Goal: Task Accomplishment & Management: Use online tool/utility

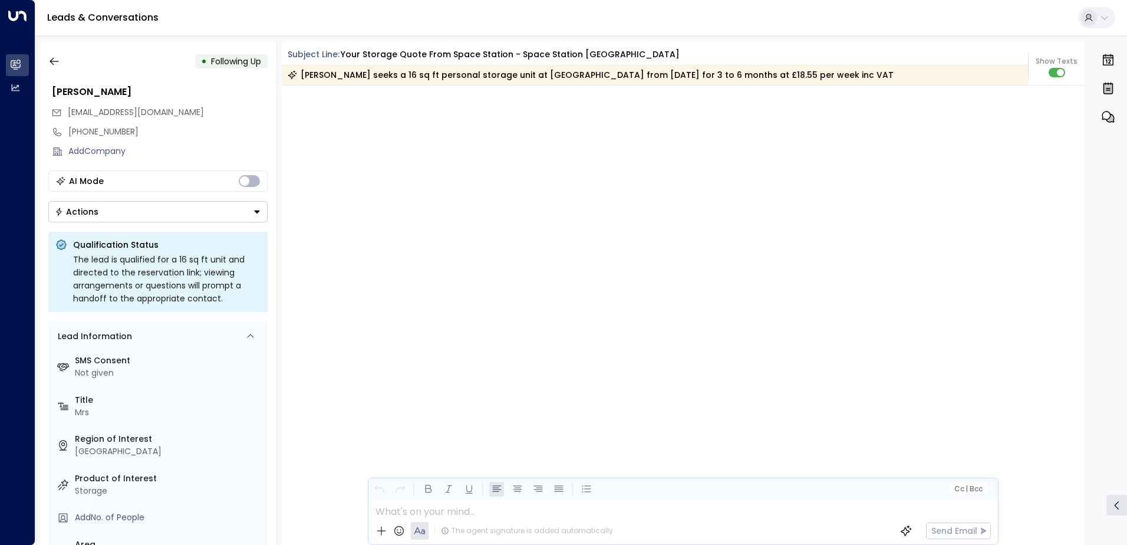
scroll to position [1207, 0]
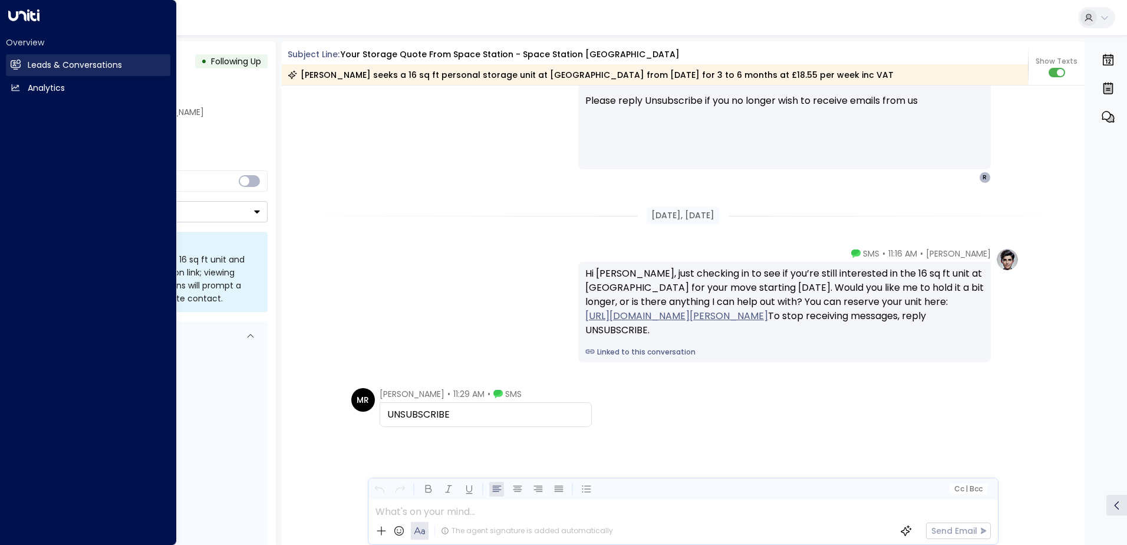
click at [72, 66] on h2 "Leads & Conversations" at bounding box center [75, 65] width 94 height 12
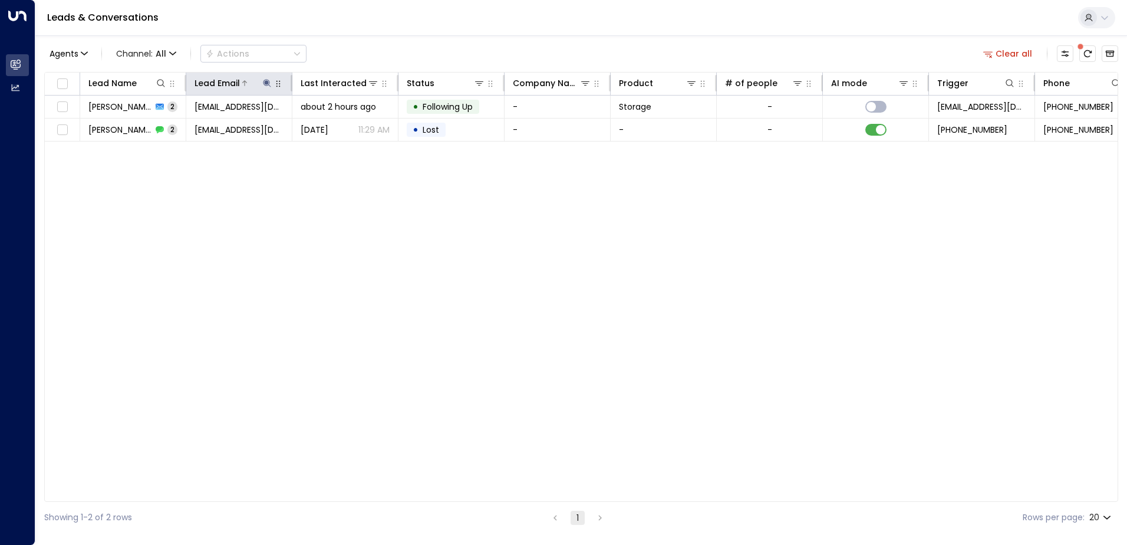
click at [266, 83] on icon at bounding box center [267, 83] width 8 height 8
click at [343, 126] on icon "button" at bounding box center [340, 125] width 9 height 9
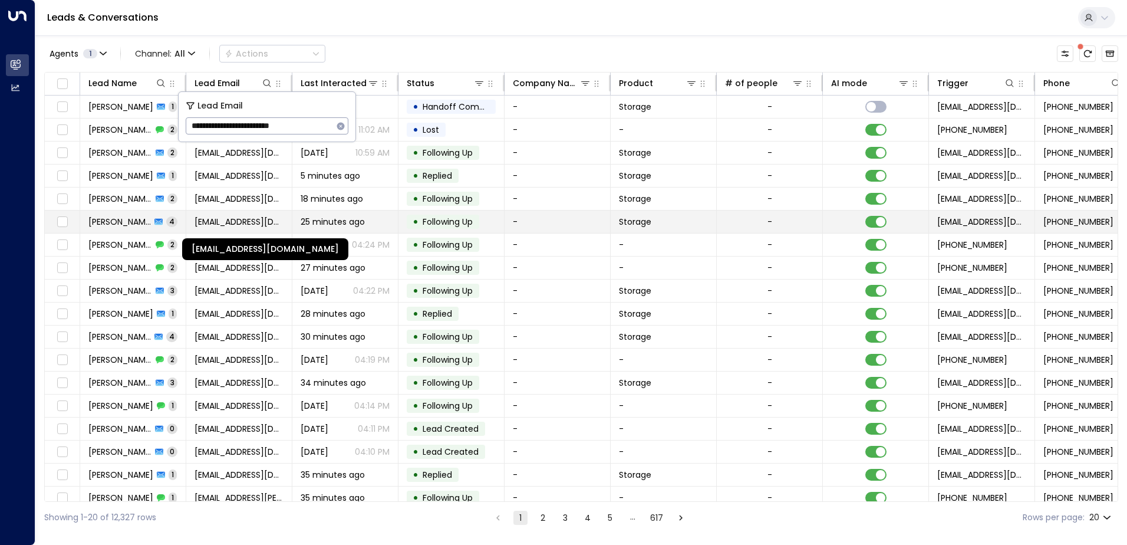
type input "**********"
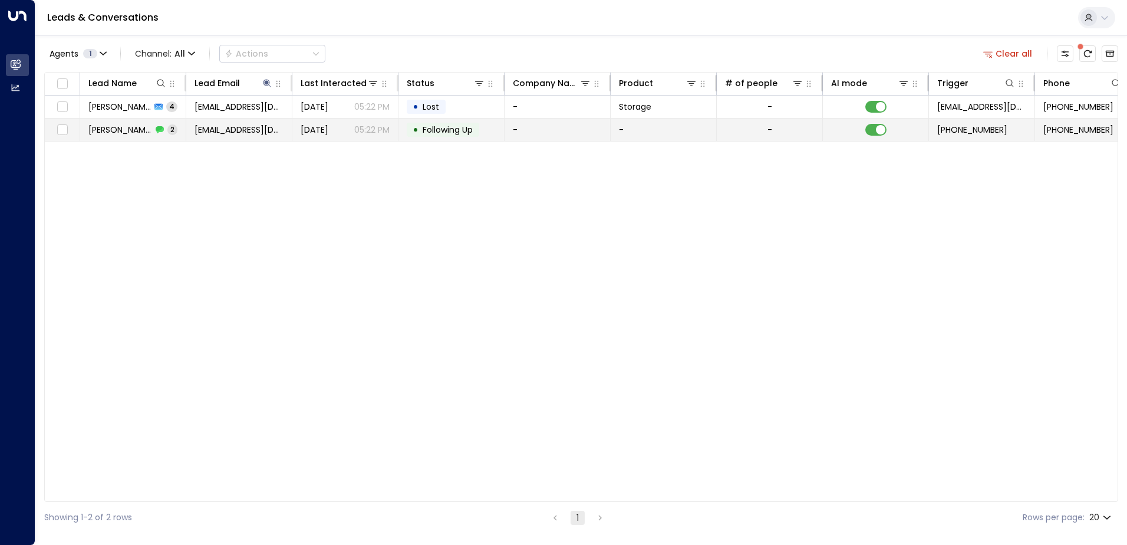
click at [482, 137] on td "• Following Up" at bounding box center [451, 129] width 106 height 22
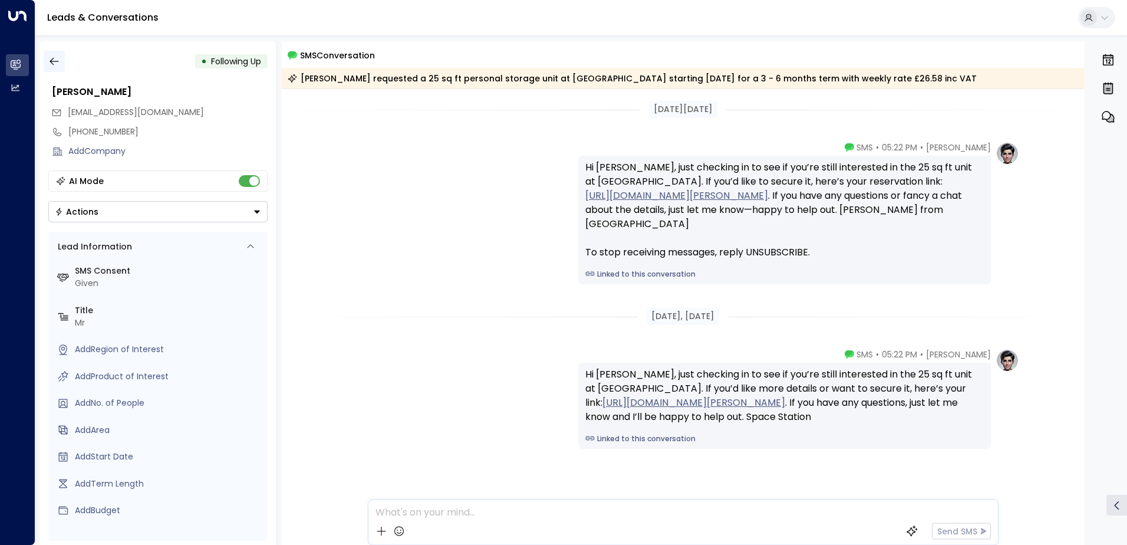
click at [54, 54] on button "button" at bounding box center [54, 61] width 21 height 21
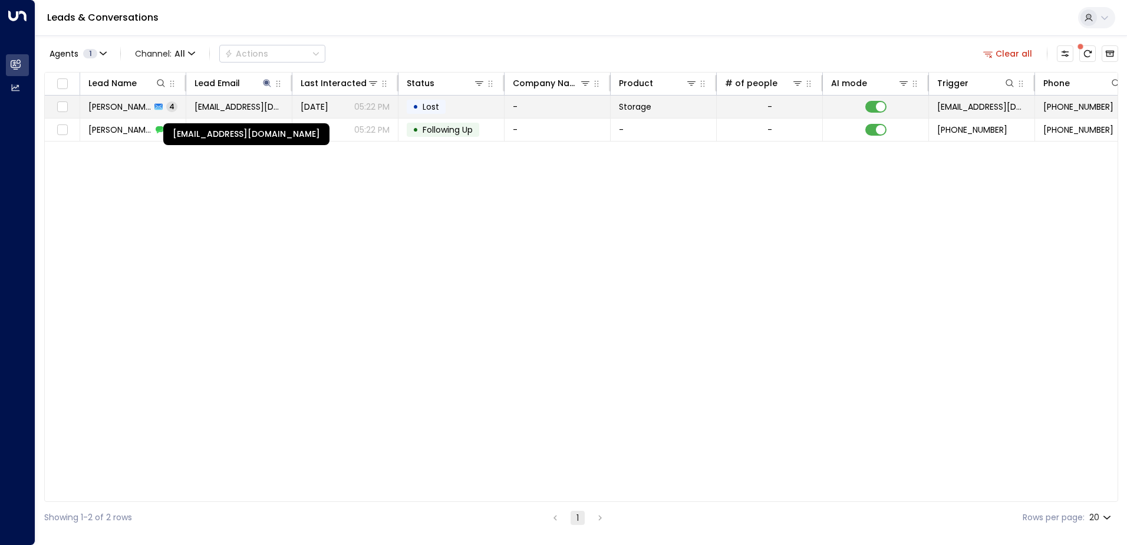
click at [246, 105] on span "[EMAIL_ADDRESS][DOMAIN_NAME]" at bounding box center [239, 107] width 89 height 12
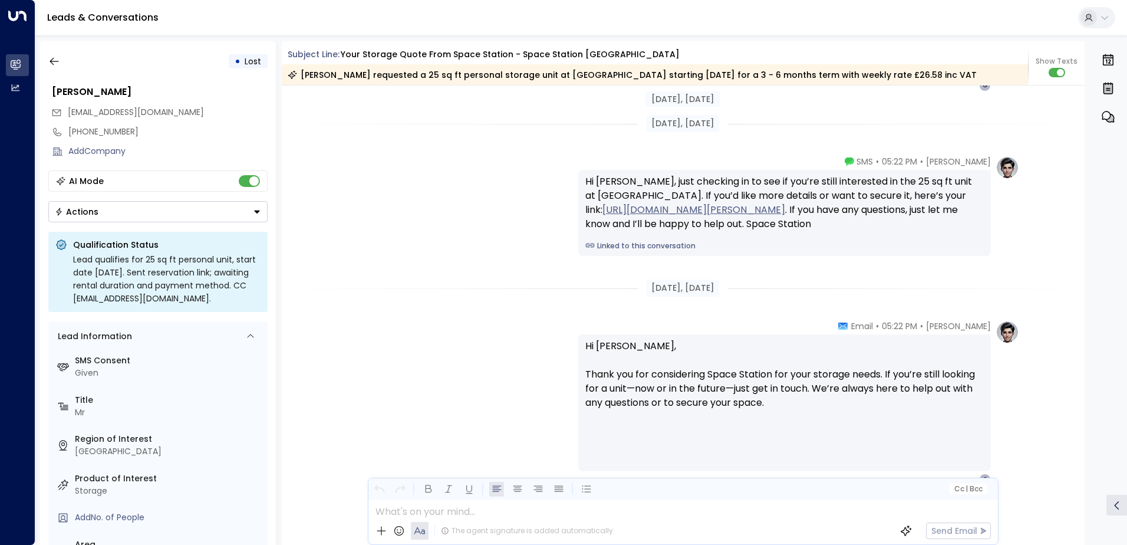
scroll to position [1779, 0]
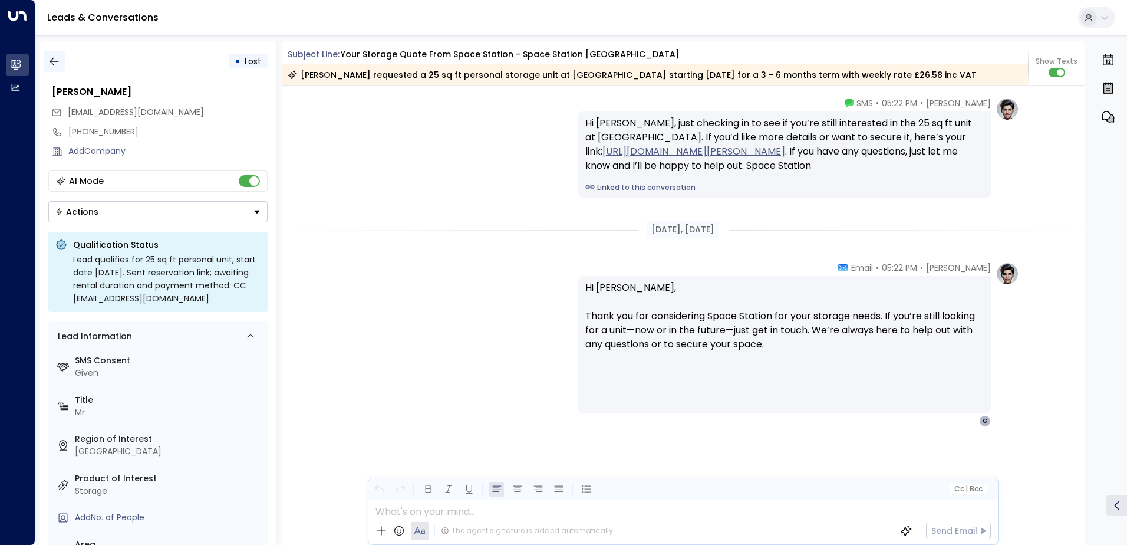
click at [52, 61] on icon "button" at bounding box center [54, 62] width 9 height 8
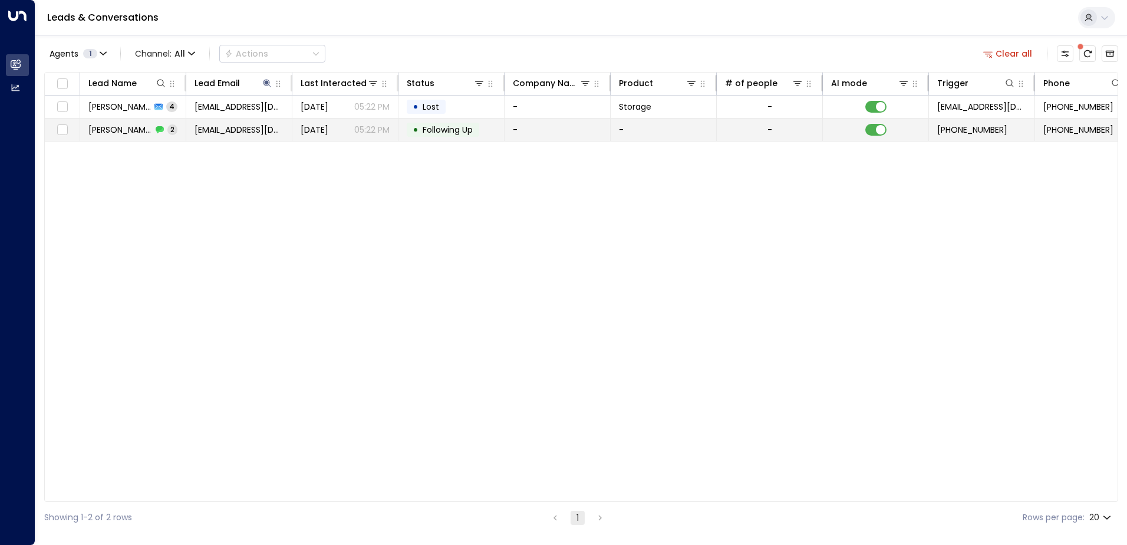
click at [552, 134] on td "-" at bounding box center [558, 129] width 106 height 22
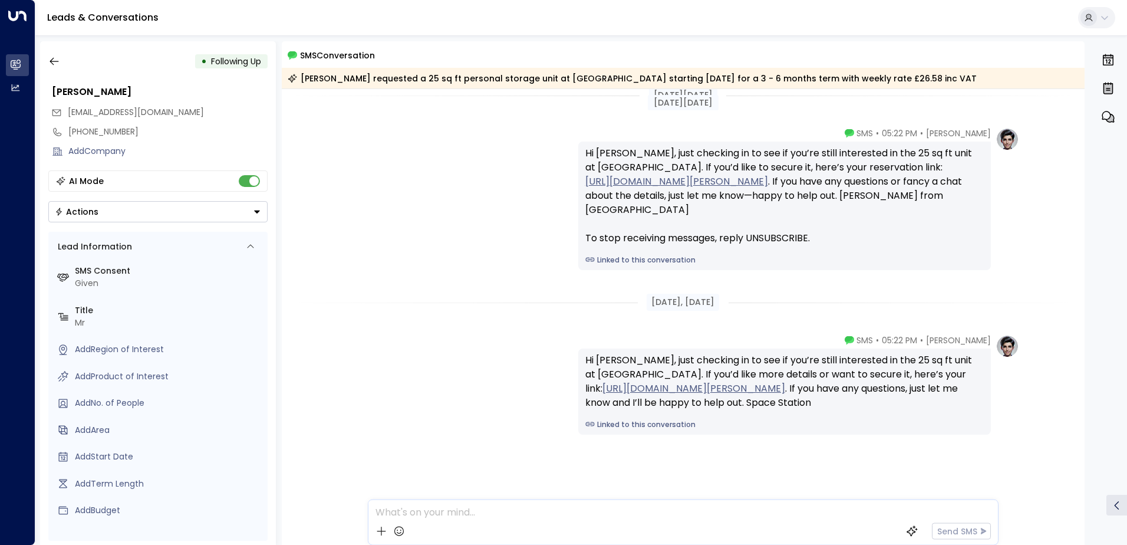
scroll to position [22, 0]
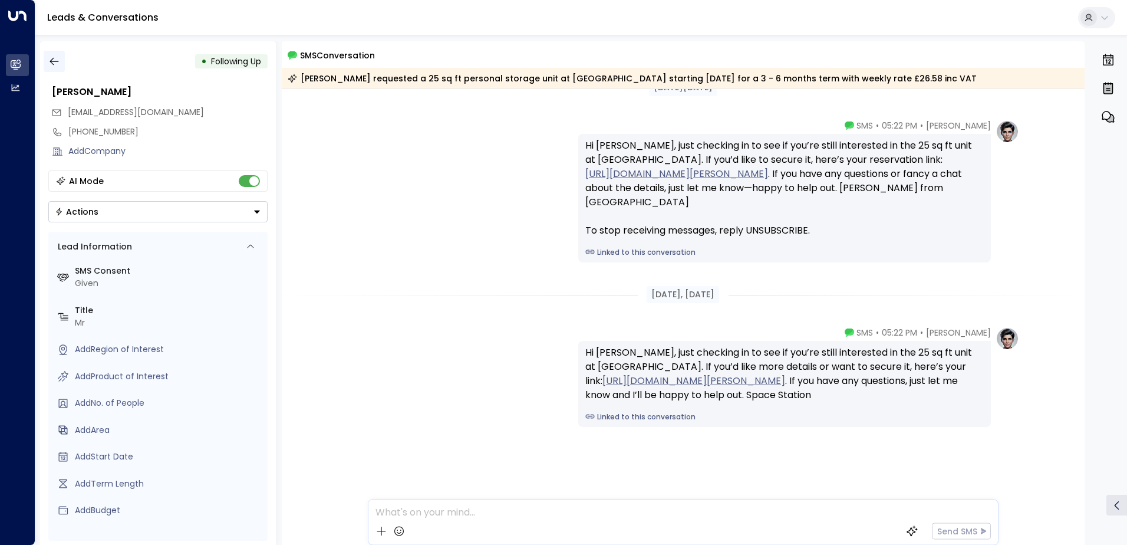
click at [58, 62] on icon "button" at bounding box center [54, 61] width 12 height 12
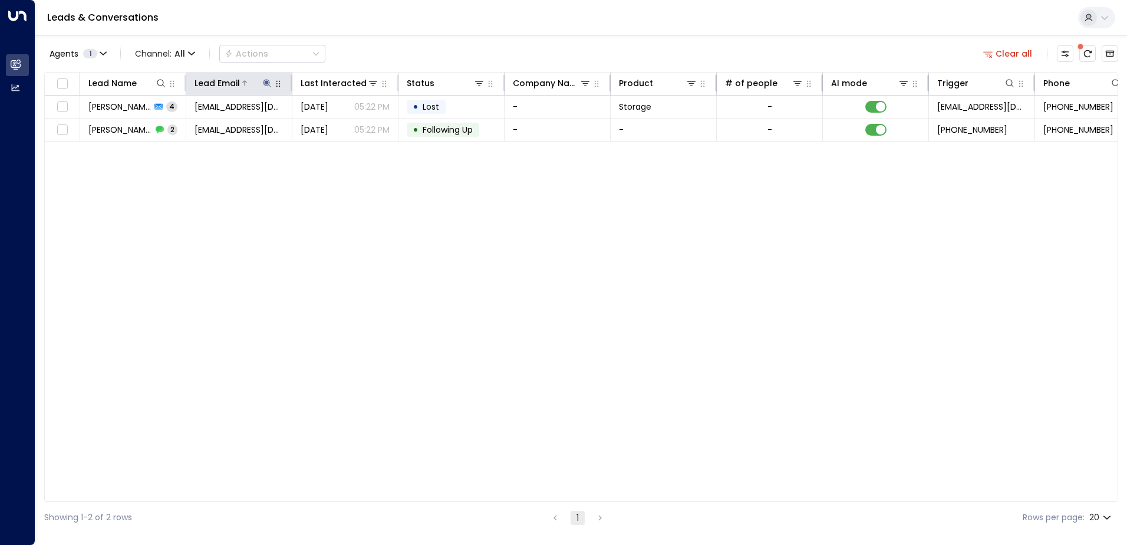
click at [266, 84] on icon at bounding box center [266, 82] width 9 height 9
drag, startPoint x: 340, startPoint y: 130, endPoint x: 268, endPoint y: 117, distance: 73.5
click at [317, 123] on div "**********" at bounding box center [267, 125] width 163 height 17
drag, startPoint x: 339, startPoint y: 128, endPoint x: 319, endPoint y: 123, distance: 20.7
click at [338, 127] on icon "button" at bounding box center [341, 126] width 8 height 8
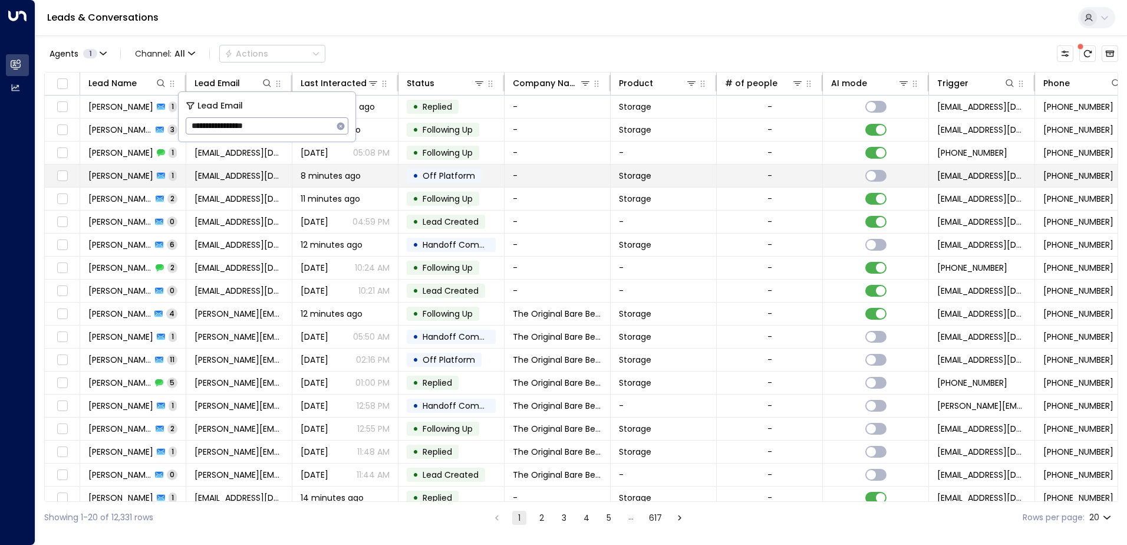
type input "**********"
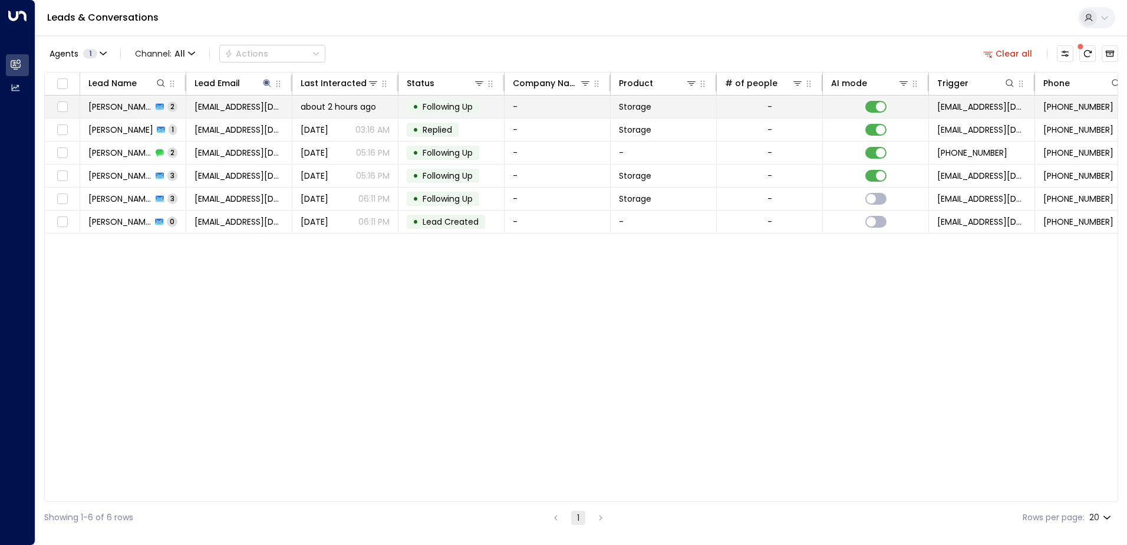
click at [474, 105] on span "Following Up" at bounding box center [447, 107] width 58 height 12
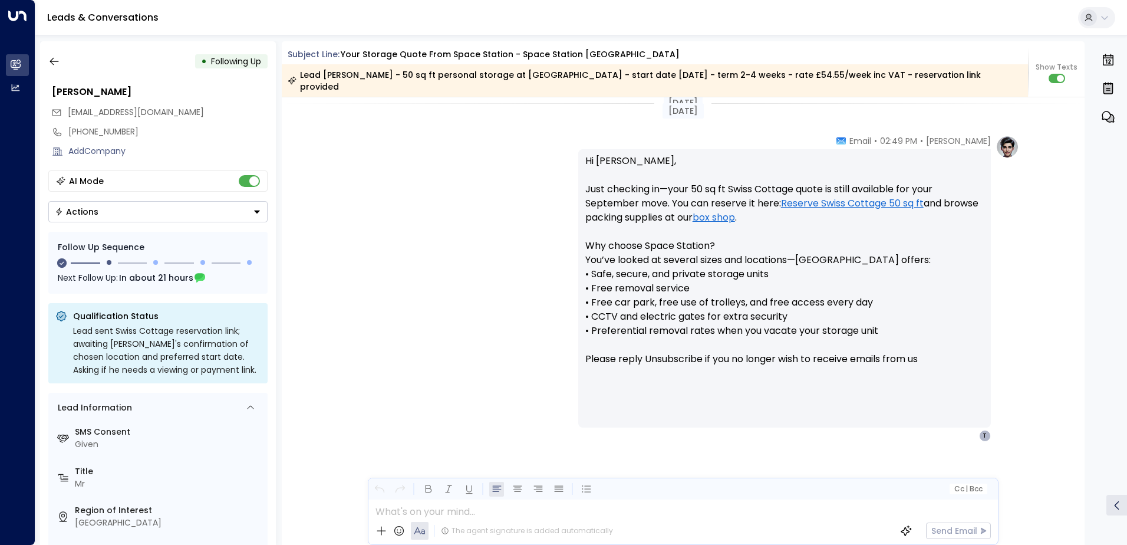
scroll to position [1429, 0]
